Goal: Information Seeking & Learning: Learn about a topic

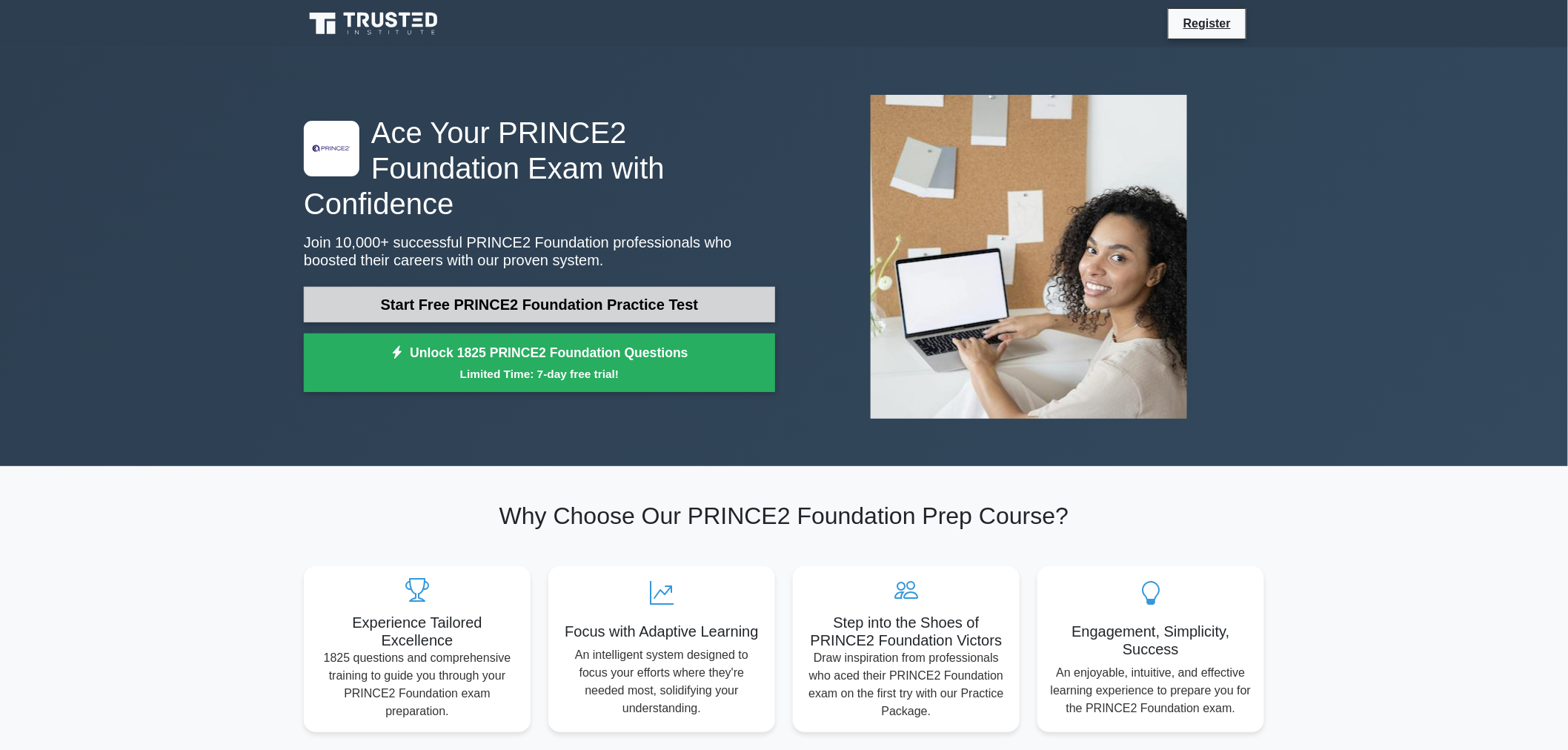
click at [539, 293] on link "Start Free PRINCE2 Foundation Practice Test" at bounding box center [539, 305] width 471 height 35
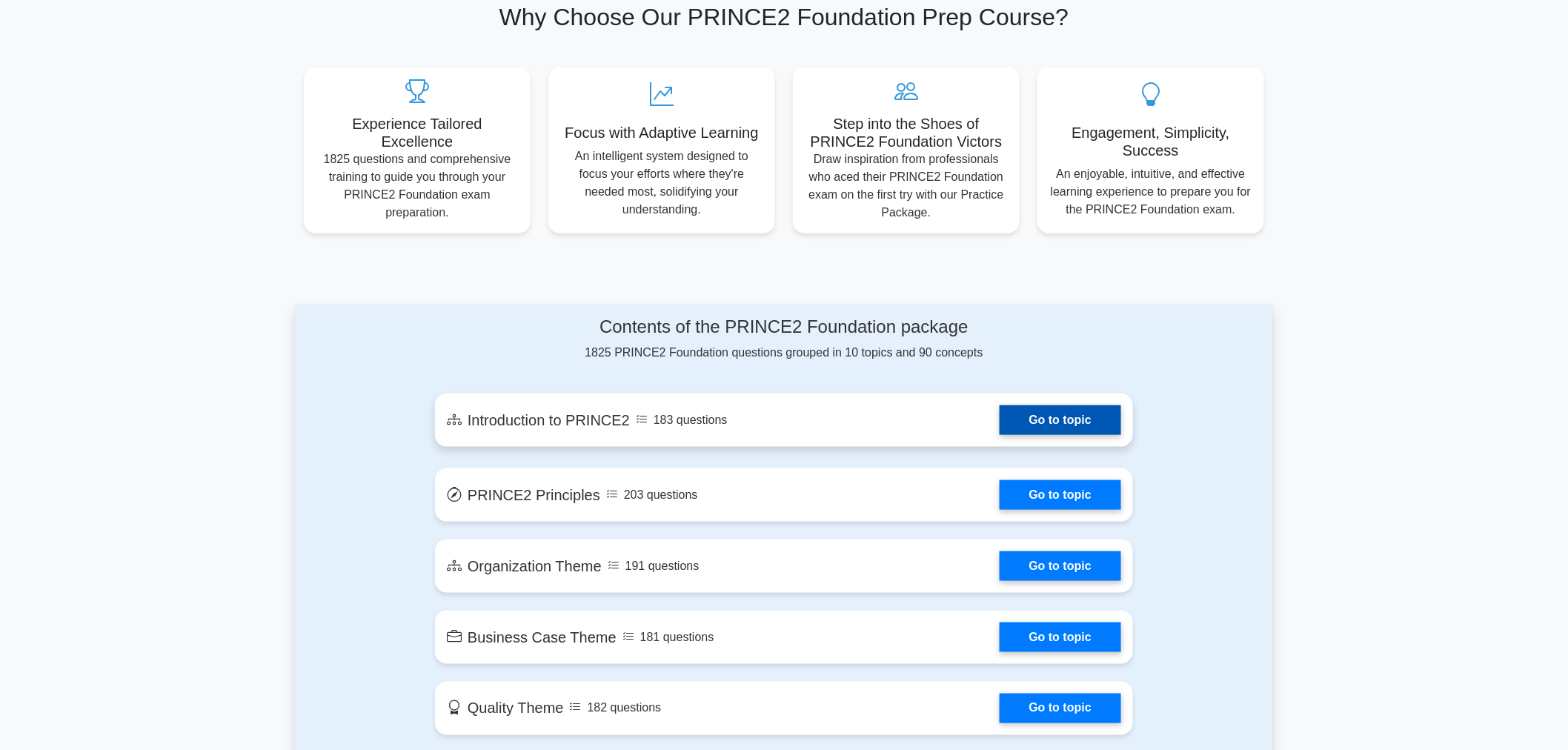
scroll to position [493, 0]
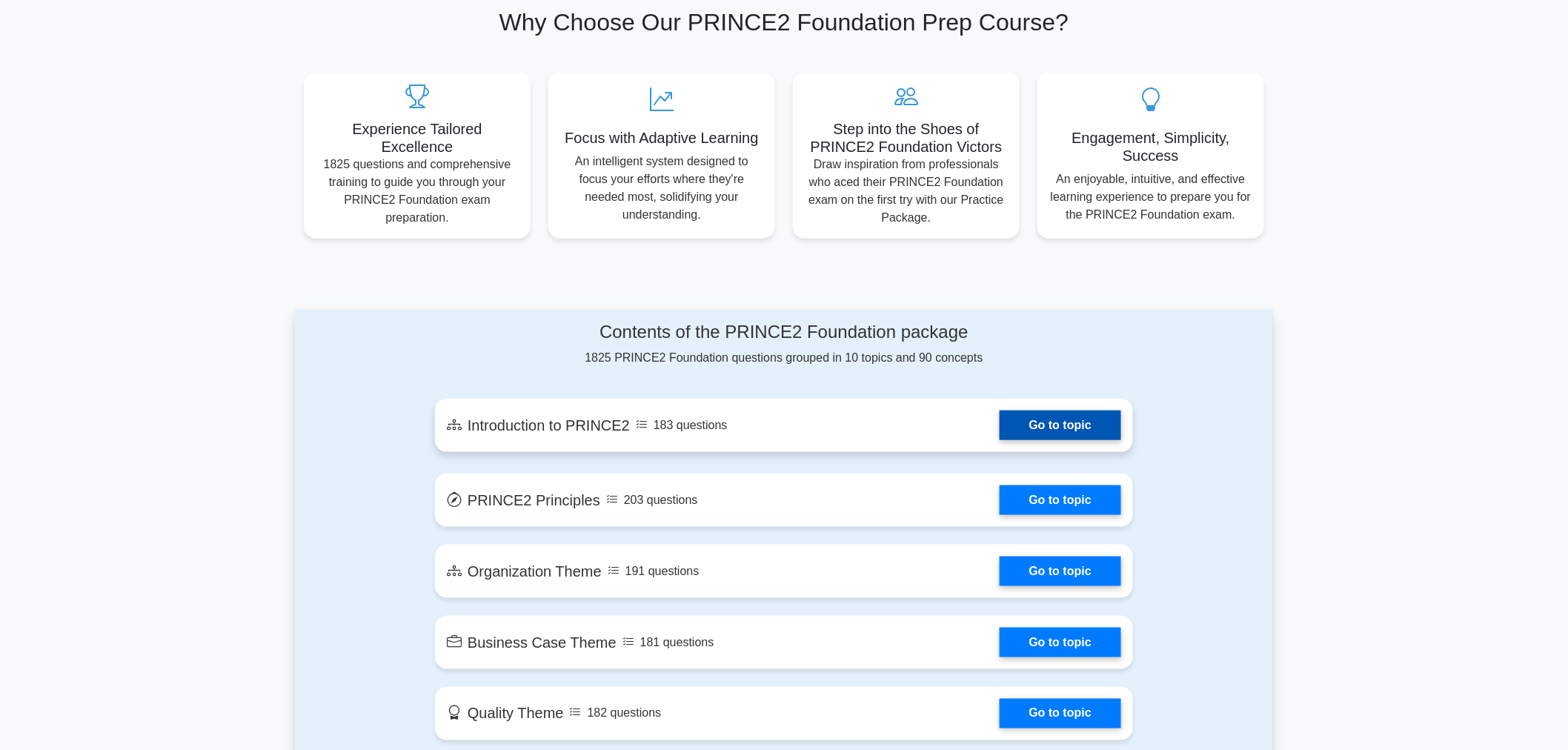
click at [1073, 428] on link "Go to topic" at bounding box center [1061, 426] width 121 height 30
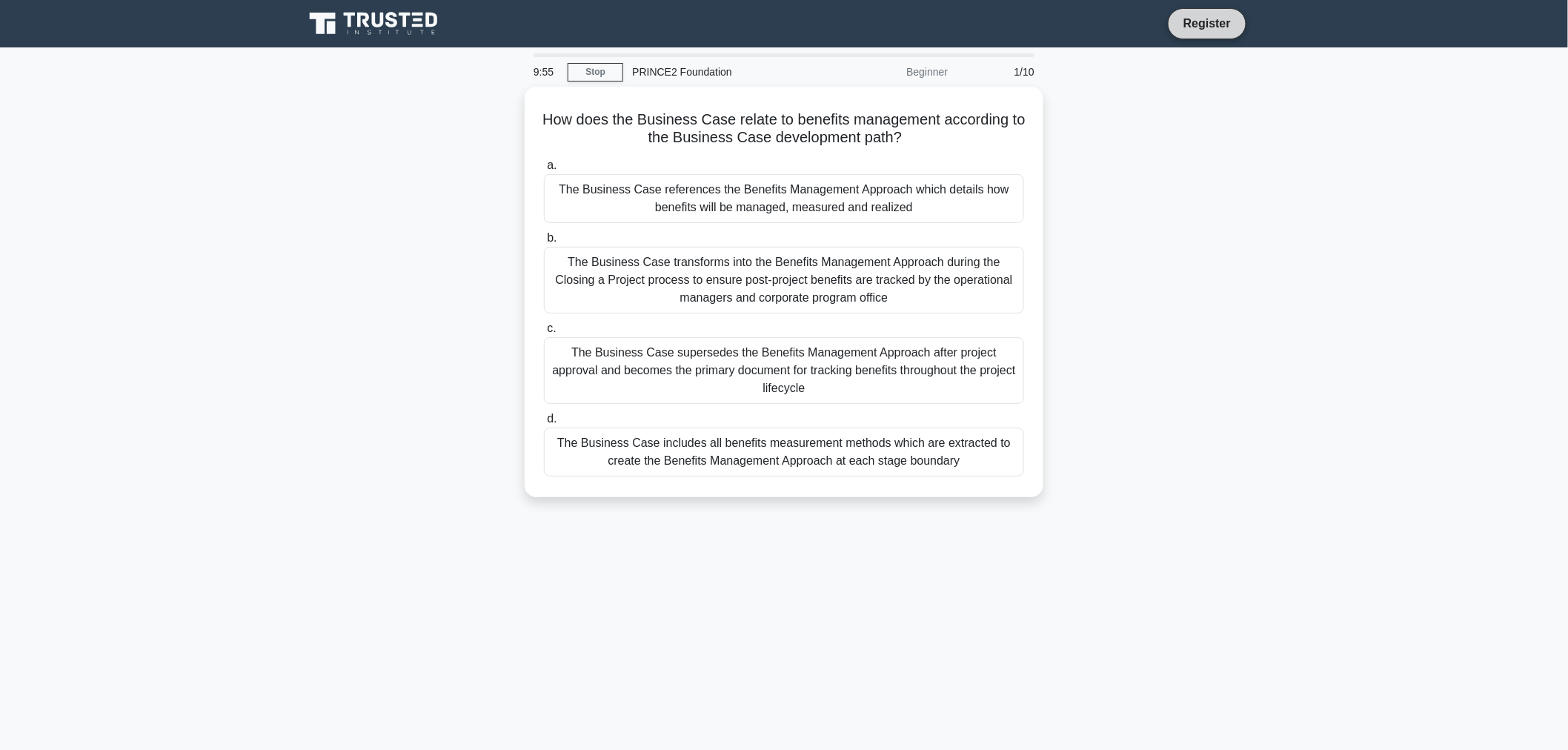
click at [1217, 31] on link "Register" at bounding box center [1207, 24] width 65 height 19
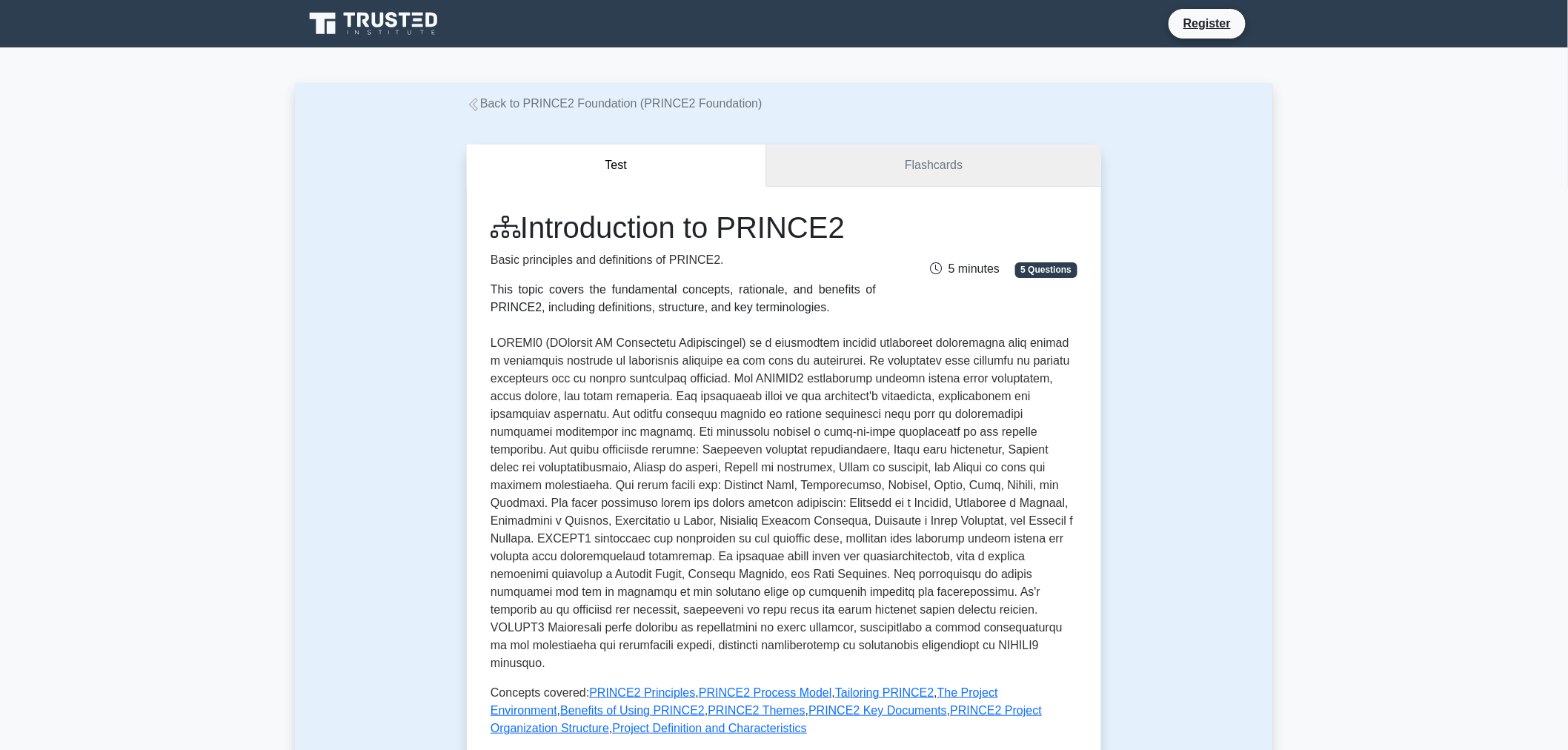
click at [901, 163] on link "Flashcards" at bounding box center [934, 166] width 335 height 42
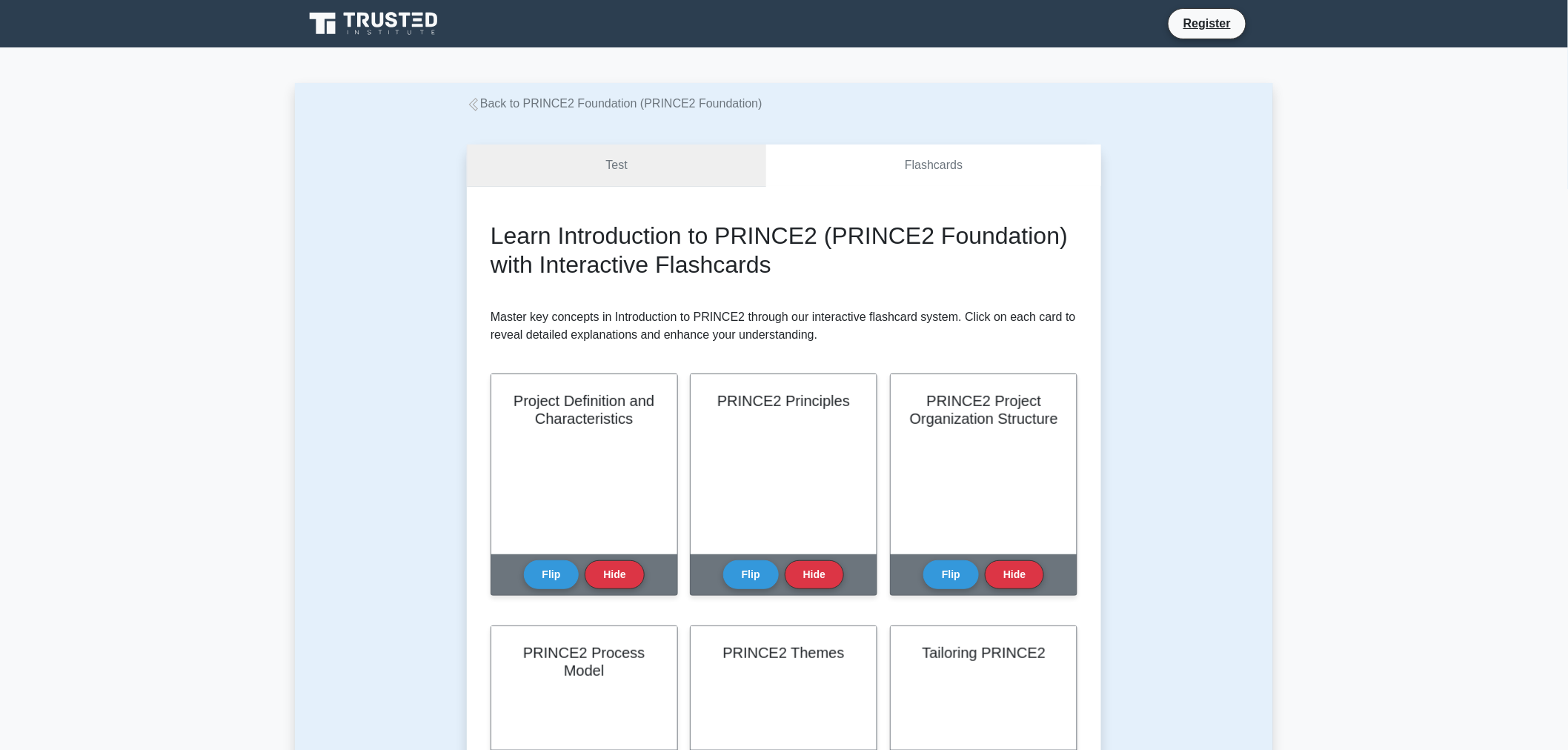
click at [659, 175] on link "Test" at bounding box center [616, 166] width 300 height 42
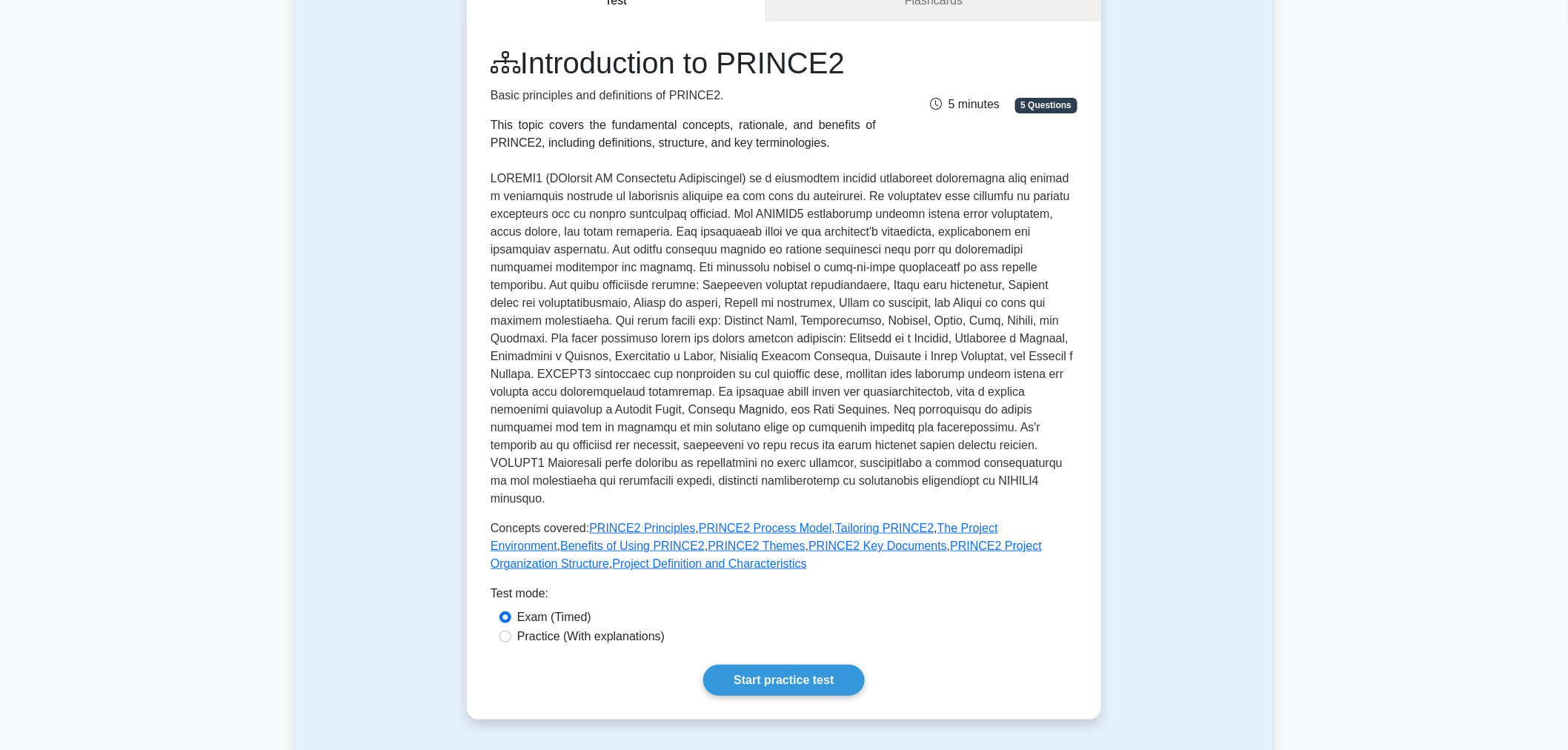
scroll to position [247, 0]
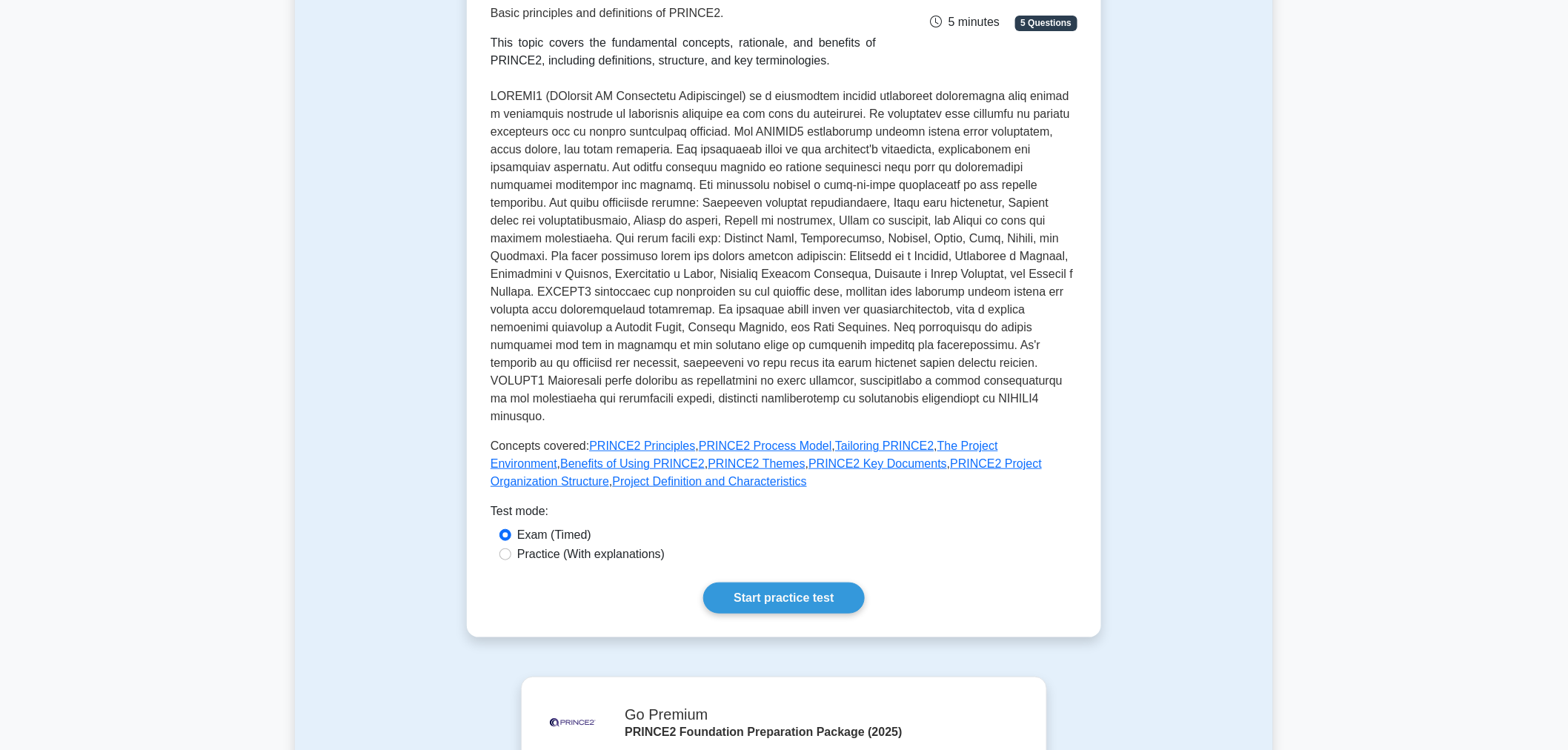
click at [550, 545] on label "Practice (With explanations)" at bounding box center [591, 554] width 147 height 18
click at [511, 549] on input "Practice (With explanations)" at bounding box center [505, 554] width 12 height 12
radio input "true"
click at [544, 526] on label "Exam (Timed)" at bounding box center [555, 535] width 74 height 18
click at [511, 530] on input "Exam (Timed)" at bounding box center [505, 535] width 12 height 12
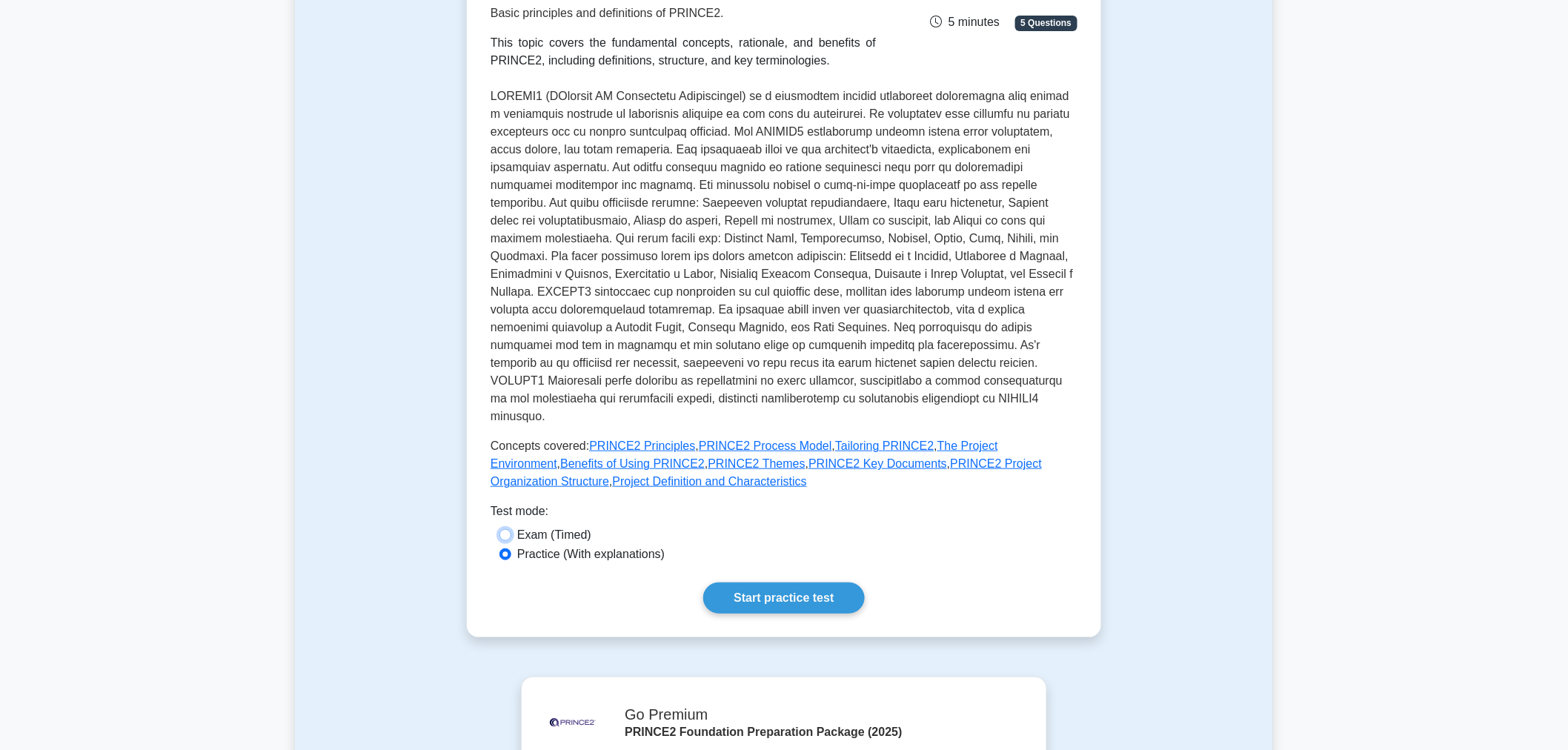
radio input "true"
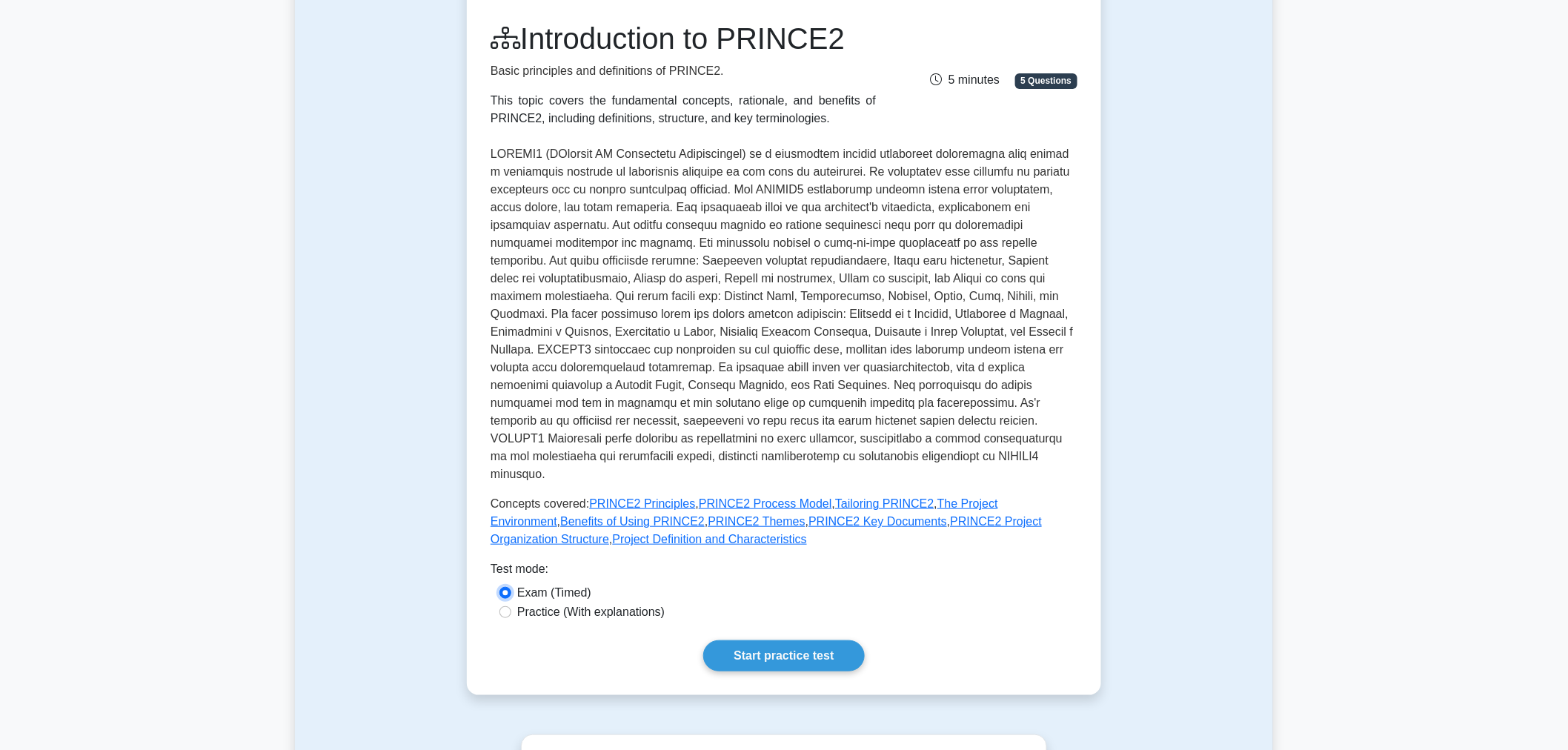
scroll to position [0, 0]
